Goal: Task Accomplishment & Management: Use online tool/utility

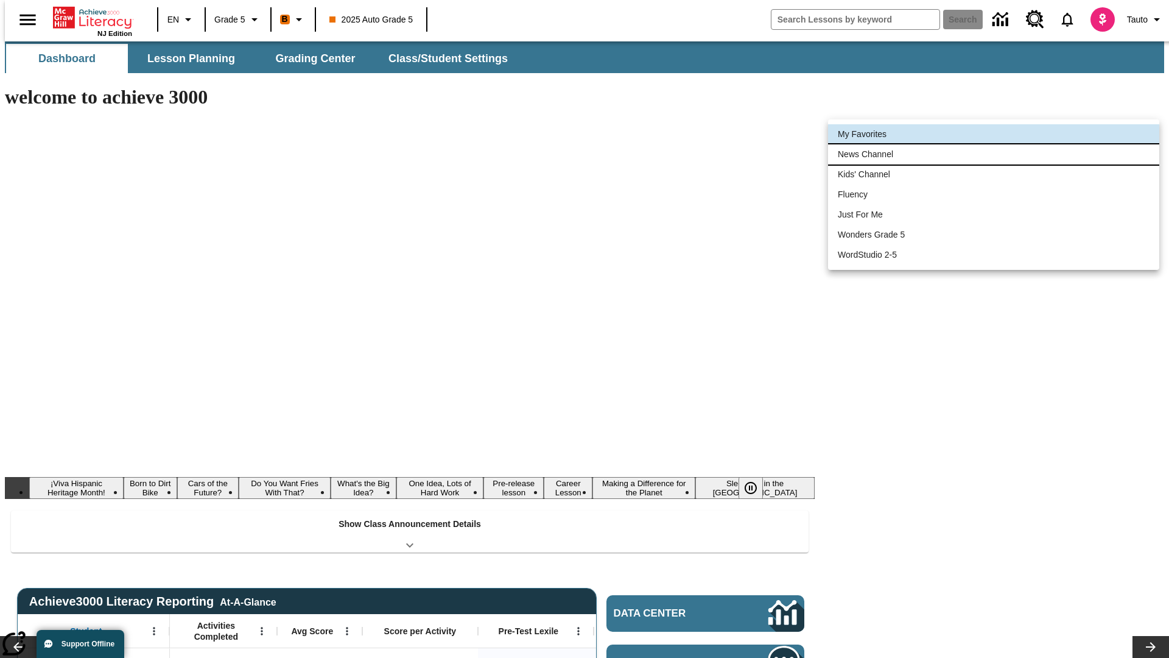
click at [994, 154] on li "News Channel" at bounding box center [993, 154] width 331 height 20
type input "120"
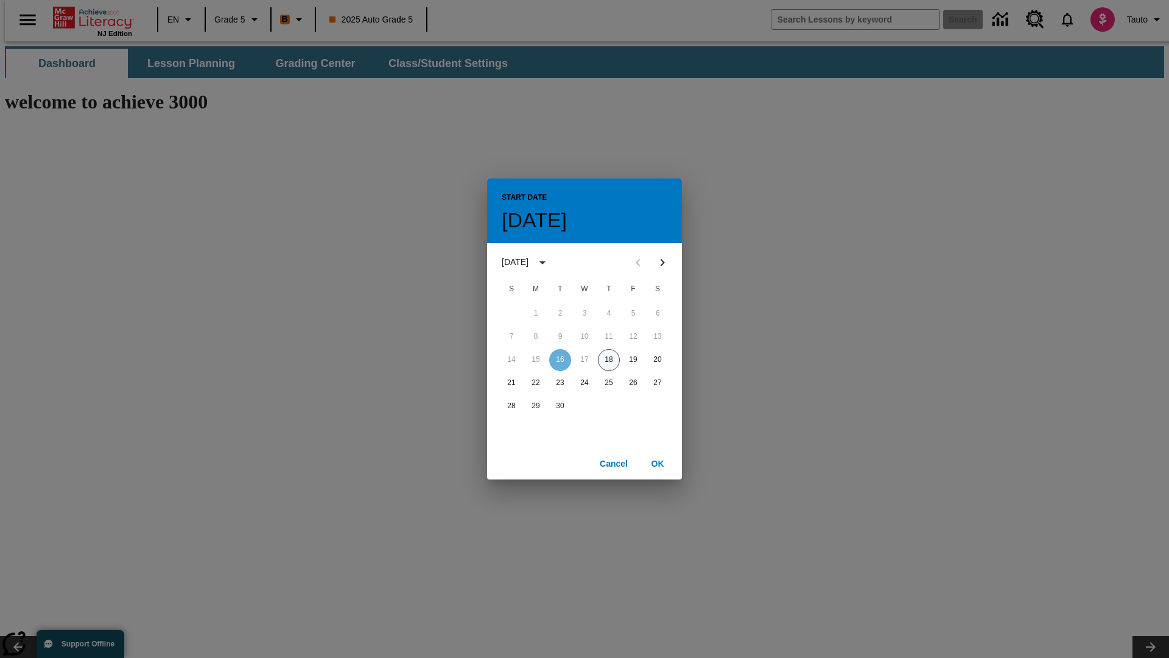
click at [609, 359] on button "18" at bounding box center [609, 360] width 22 height 22
click at [658, 463] on button "OK" at bounding box center [657, 463] width 39 height 23
